Goal: Entertainment & Leisure: Consume media (video, audio)

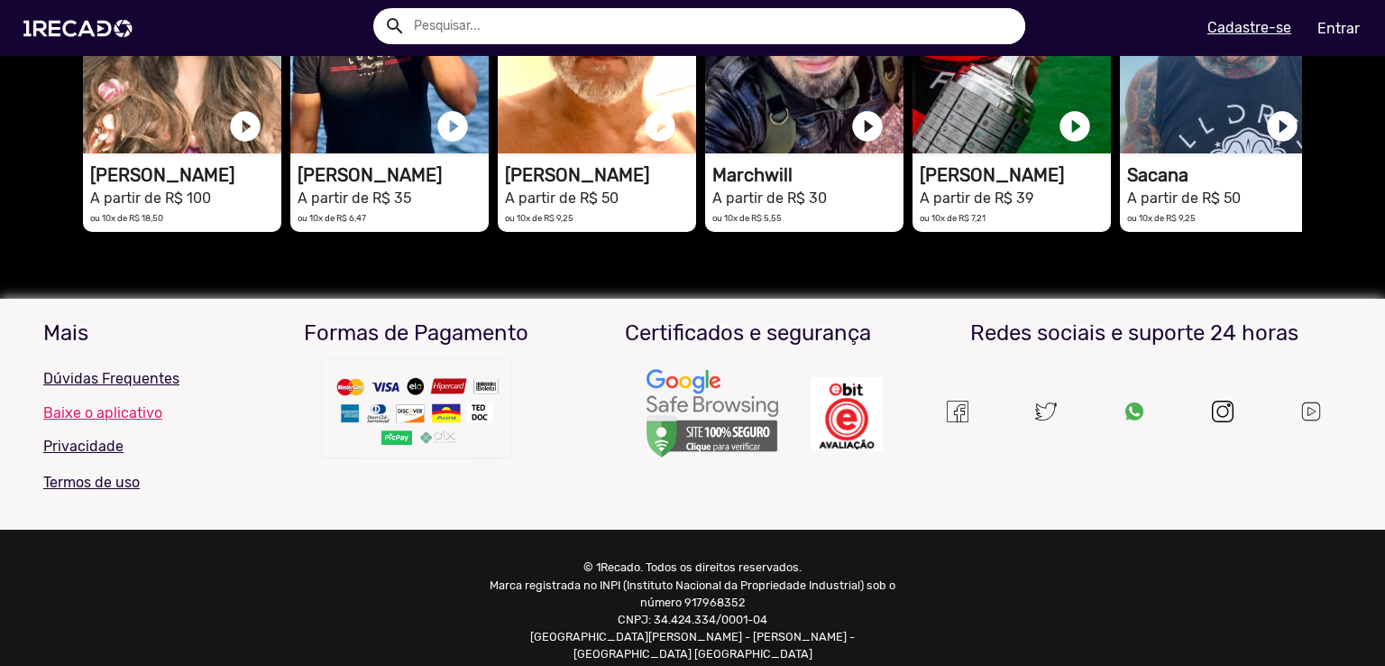
scroll to position [4171, 0]
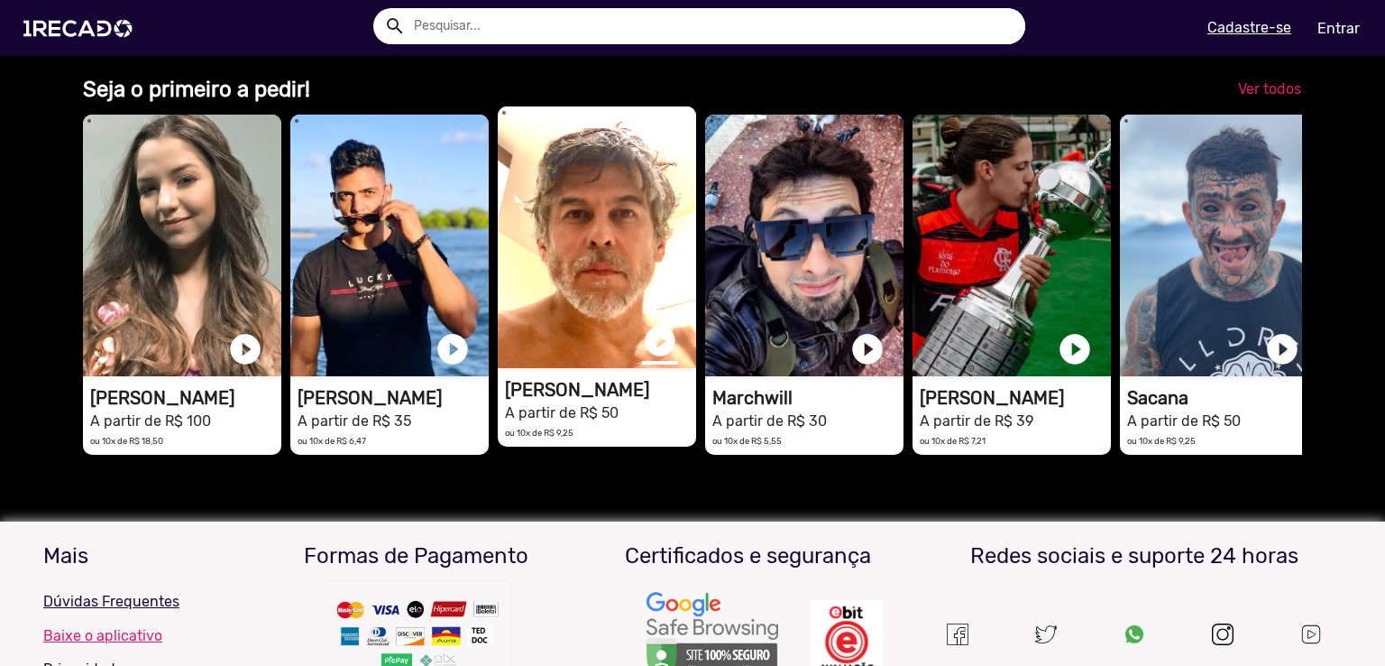
click at [656, 359] on link "play_circle_filled" at bounding box center [660, 341] width 36 height 36
click at [660, 359] on link "pause_circle" at bounding box center [660, 341] width 36 height 36
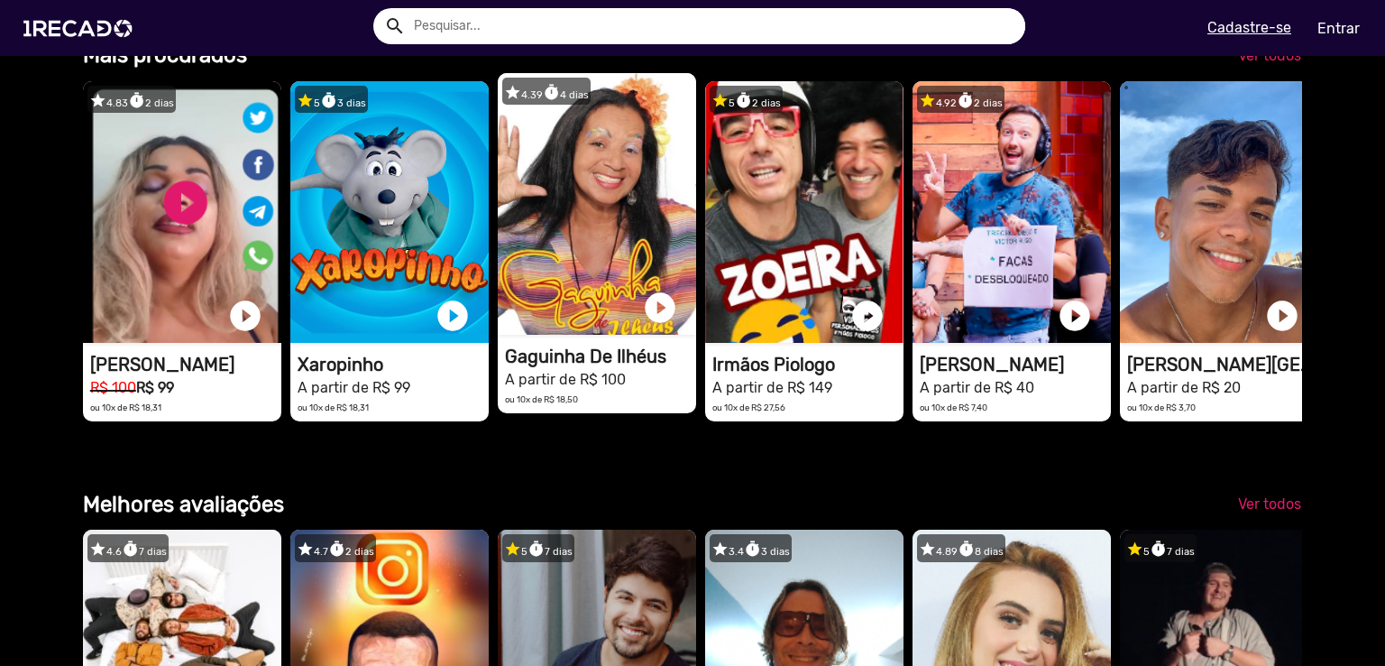
scroll to position [2187, 0]
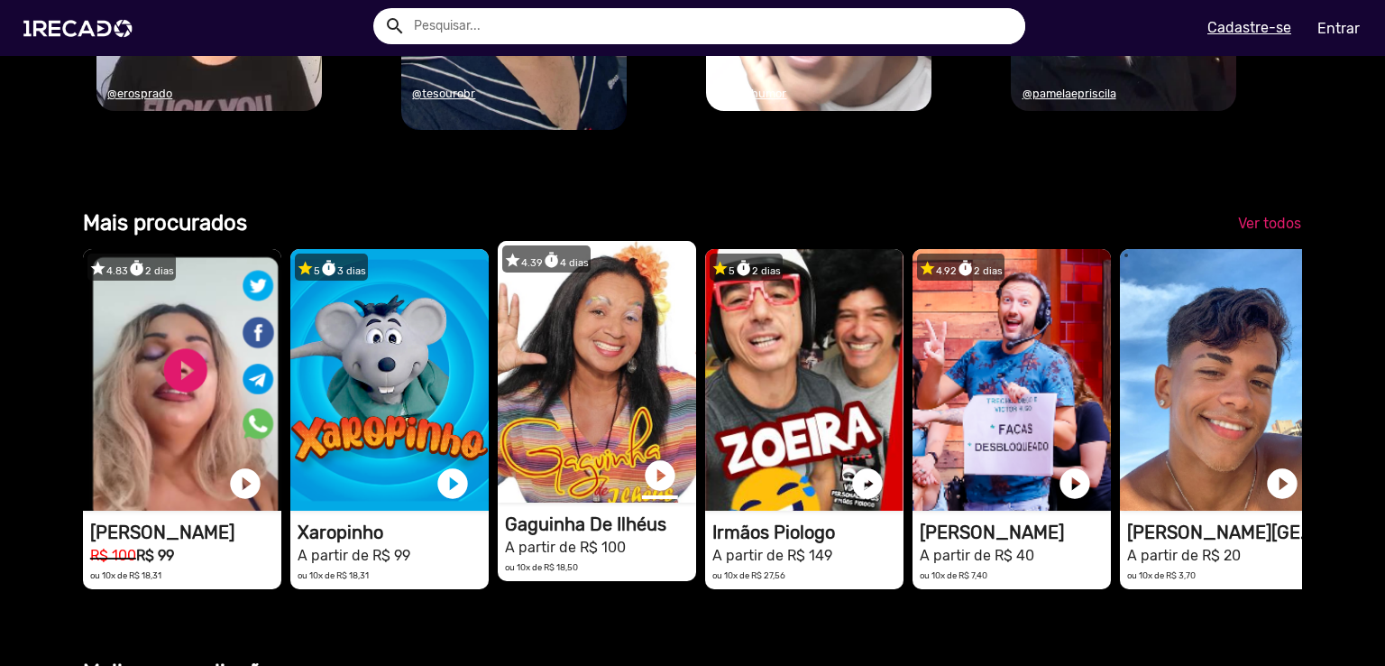
click at [656, 493] on link "play_circle_filled" at bounding box center [660, 475] width 36 height 36
click at [651, 493] on link "pause_circle" at bounding box center [660, 475] width 36 height 36
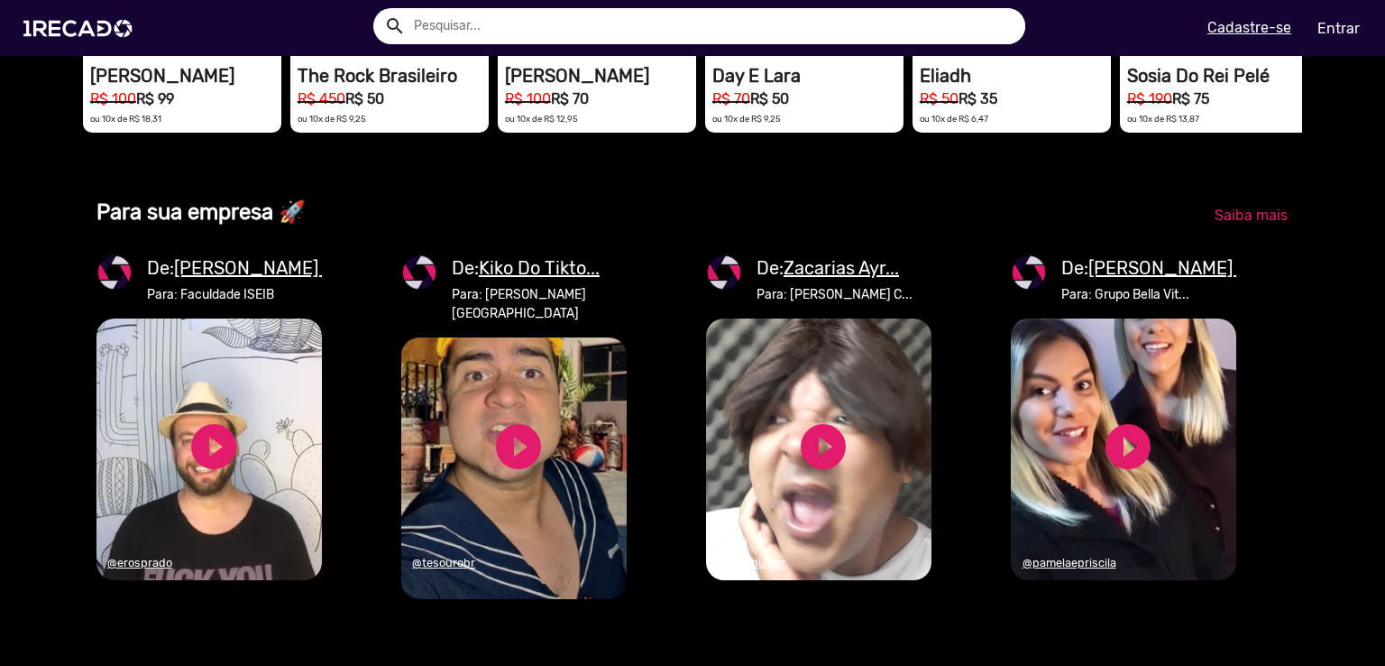
scroll to position [1826, 0]
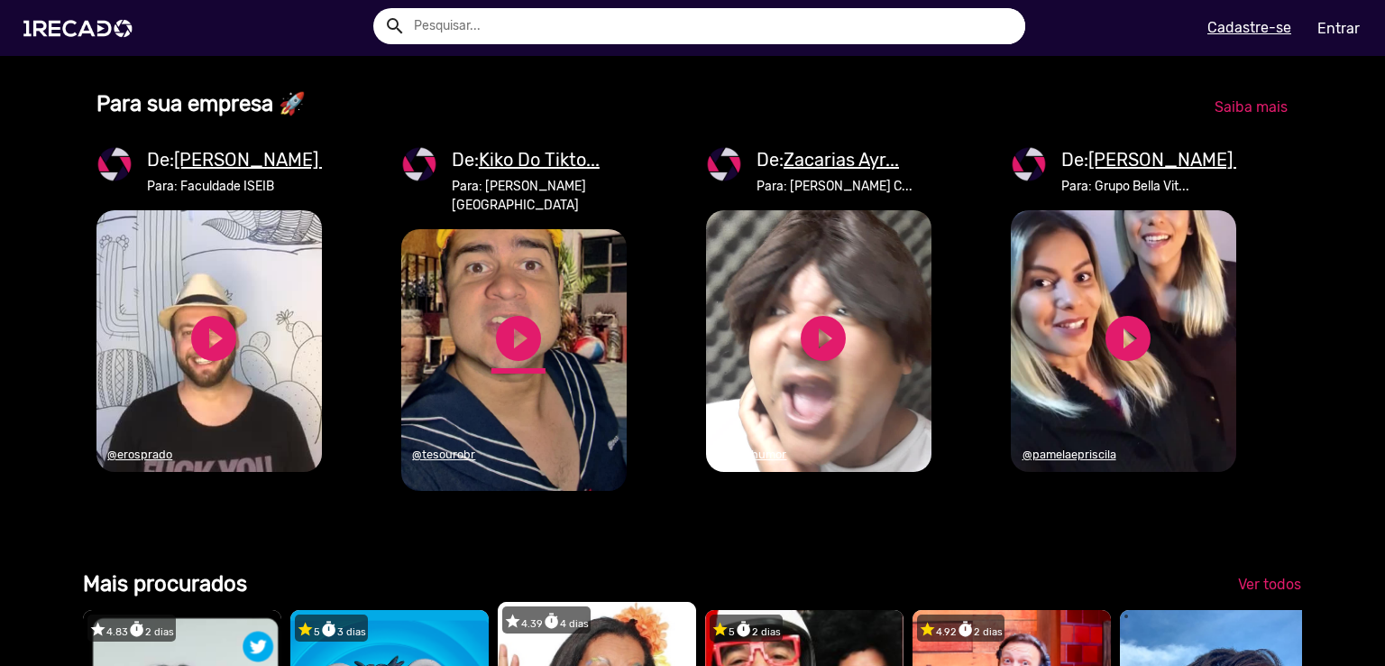
click at [499, 365] on link "play_circle_filled" at bounding box center [518, 338] width 54 height 54
click at [515, 365] on link "pause_circle" at bounding box center [518, 338] width 54 height 54
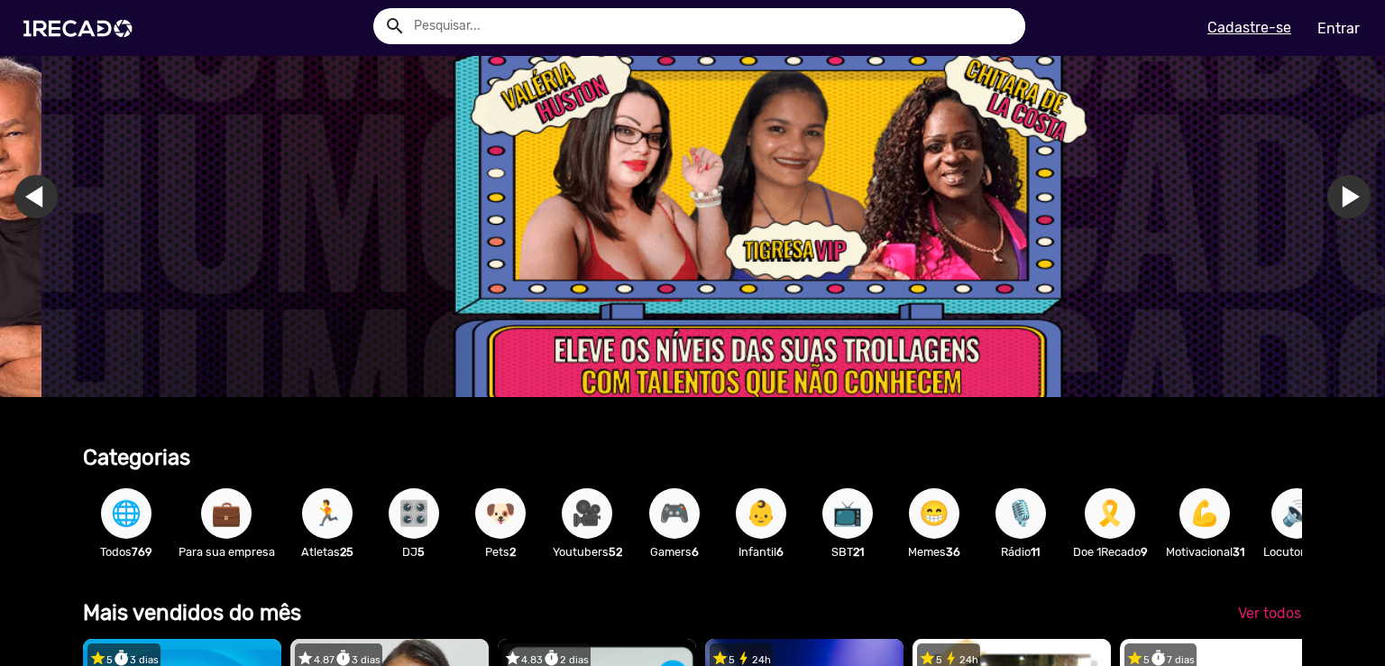
scroll to position [0, 0]
